Goal: Information Seeking & Learning: Learn about a topic

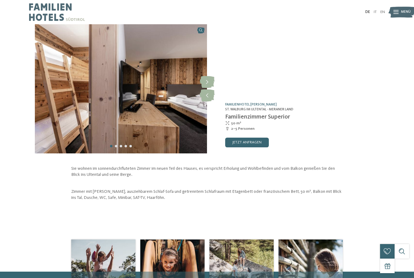
click at [257, 106] on link "Familienhotel [PERSON_NAME]" at bounding box center [251, 105] width 52 height 4
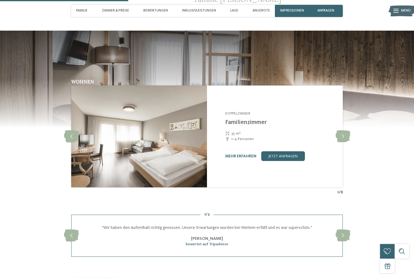
scroll to position [526, 0]
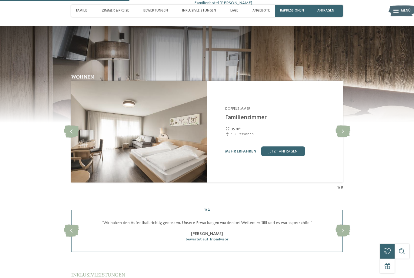
click at [343, 130] on icon at bounding box center [343, 131] width 15 height 12
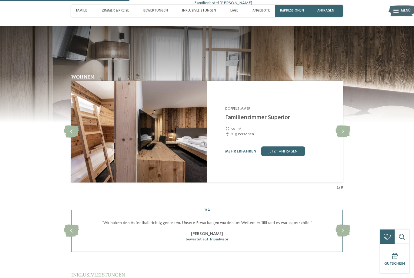
click at [239, 150] on link "mehr erfahren" at bounding box center [240, 151] width 31 height 4
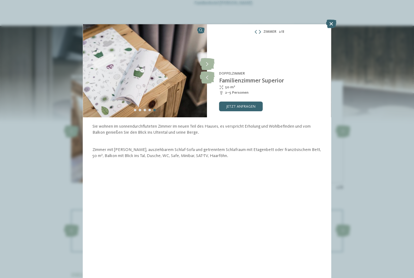
click at [210, 65] on icon at bounding box center [207, 64] width 15 height 12
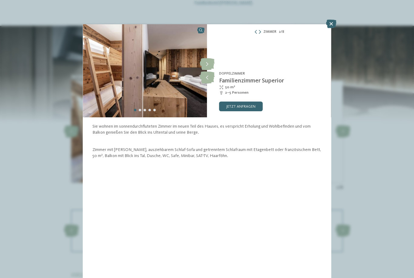
click at [208, 65] on icon at bounding box center [207, 64] width 15 height 12
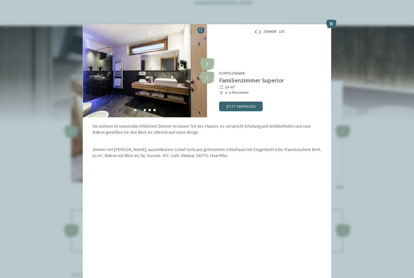
click at [209, 63] on icon at bounding box center [207, 64] width 15 height 12
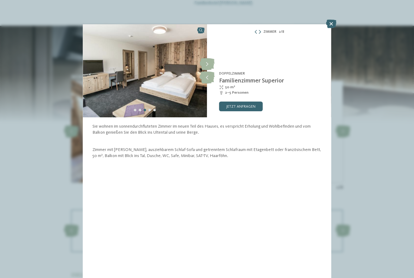
click at [209, 65] on icon at bounding box center [207, 64] width 15 height 12
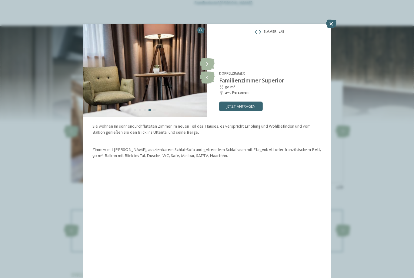
click at [326, 28] on icon at bounding box center [331, 24] width 10 height 8
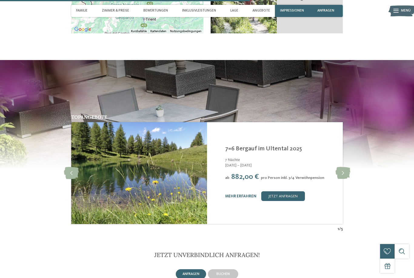
scroll to position [1024, 0]
